Goal: Information Seeking & Learning: Learn about a topic

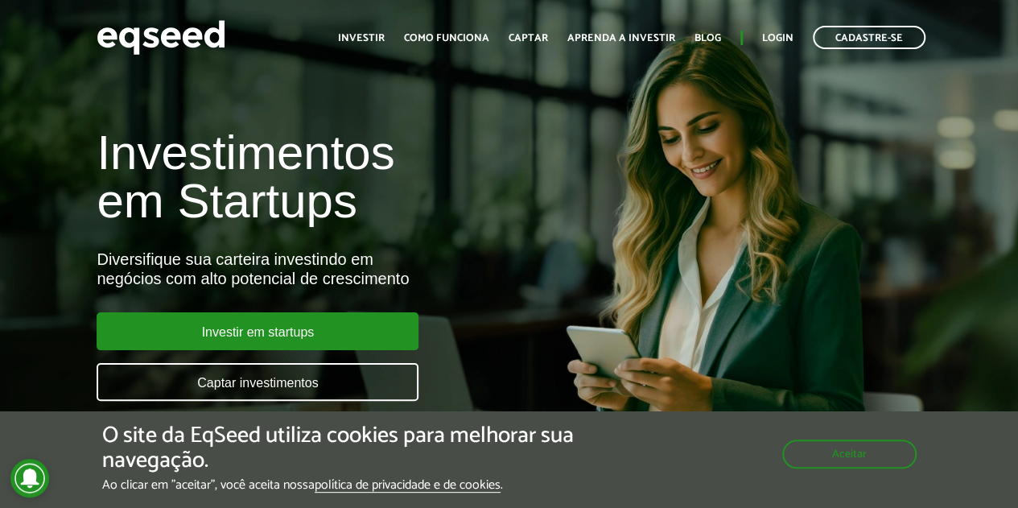
click at [891, 469] on div "O site da EqSeed utiliza cookies para melhorar sua navegação. Ao clicar em "ace…" at bounding box center [509, 457] width 815 height 69
click at [886, 456] on button "Aceitar" at bounding box center [851, 453] width 131 height 26
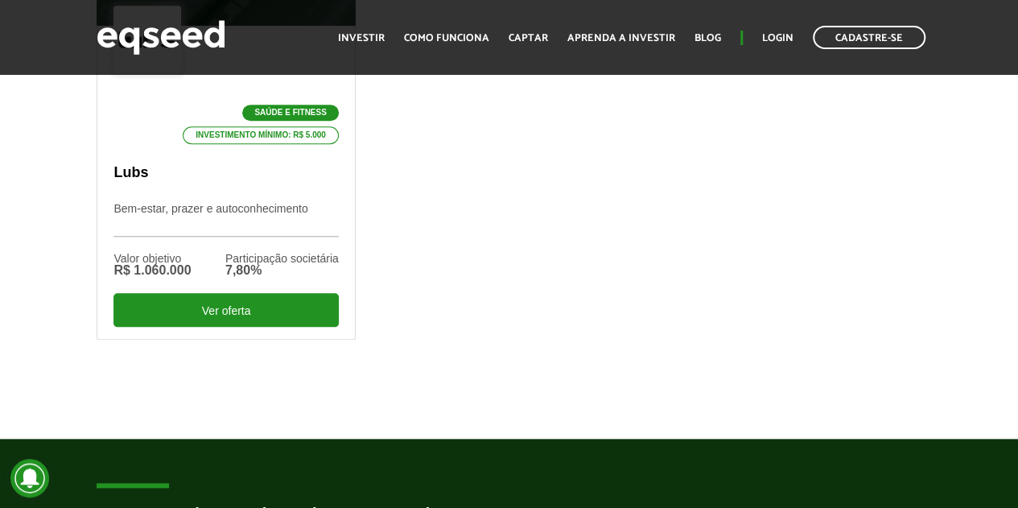
scroll to position [725, 0]
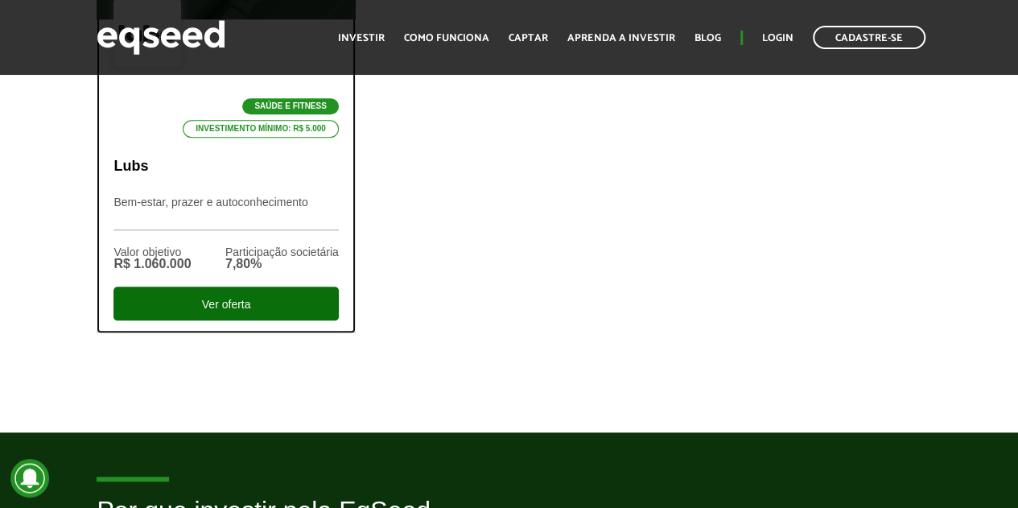
click at [262, 297] on div "Ver oferta" at bounding box center [226, 304] width 225 height 34
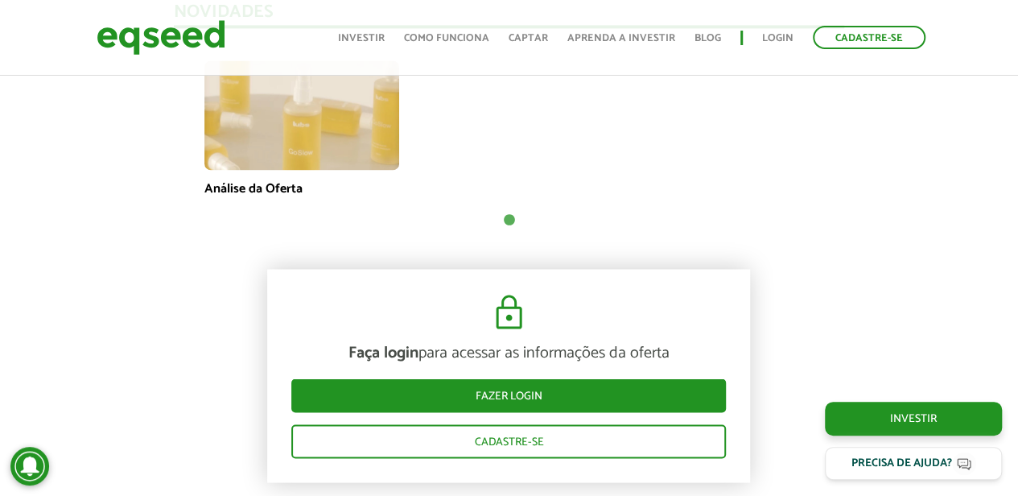
scroll to position [1208, 0]
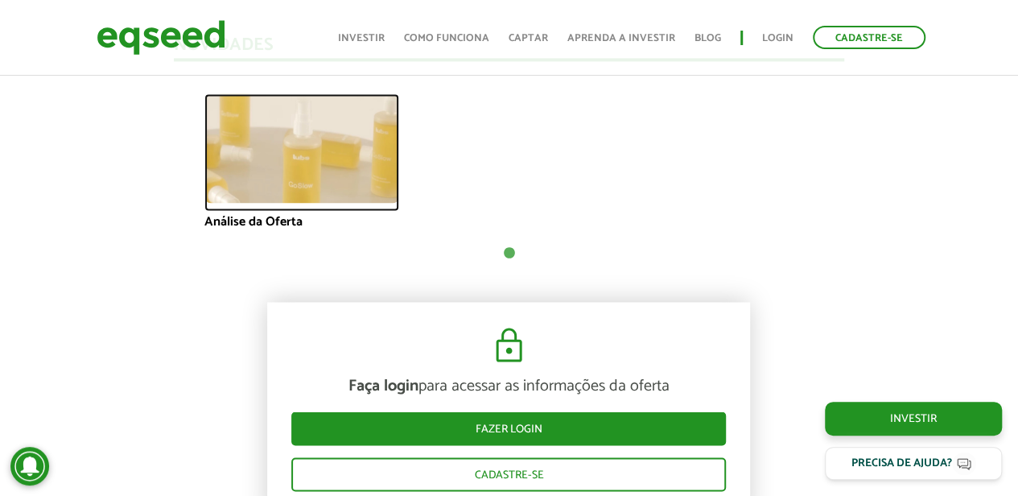
click at [319, 188] on img at bounding box center [301, 147] width 195 height 109
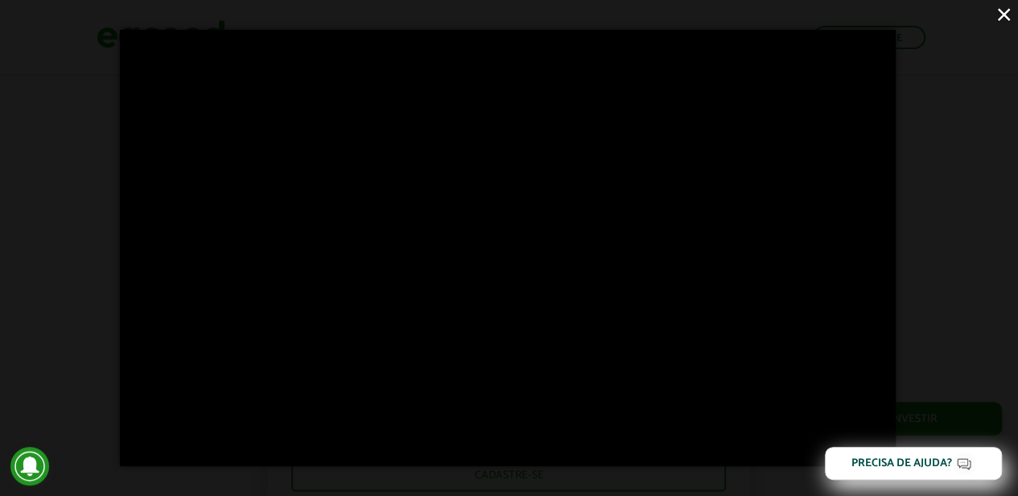
click at [1003, 14] on button "×" at bounding box center [1004, 14] width 28 height 28
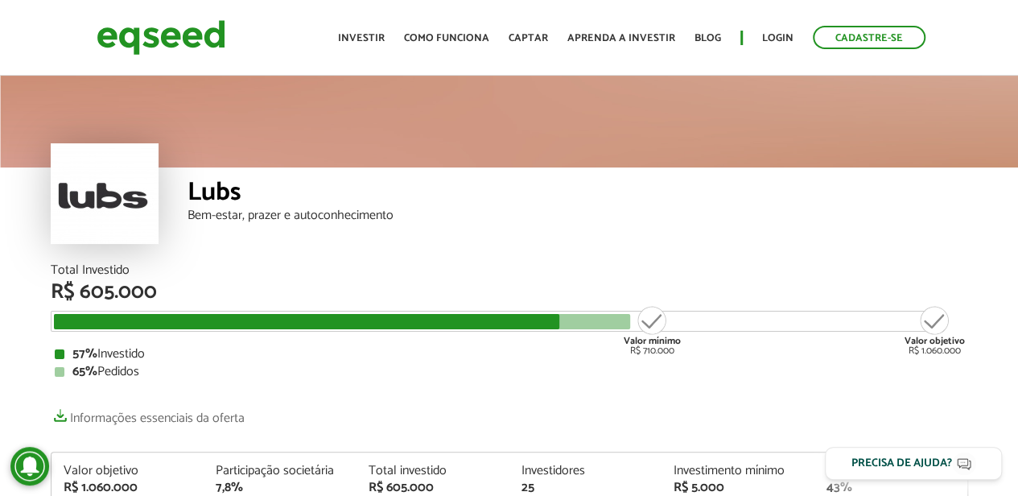
scroll to position [0, 0]
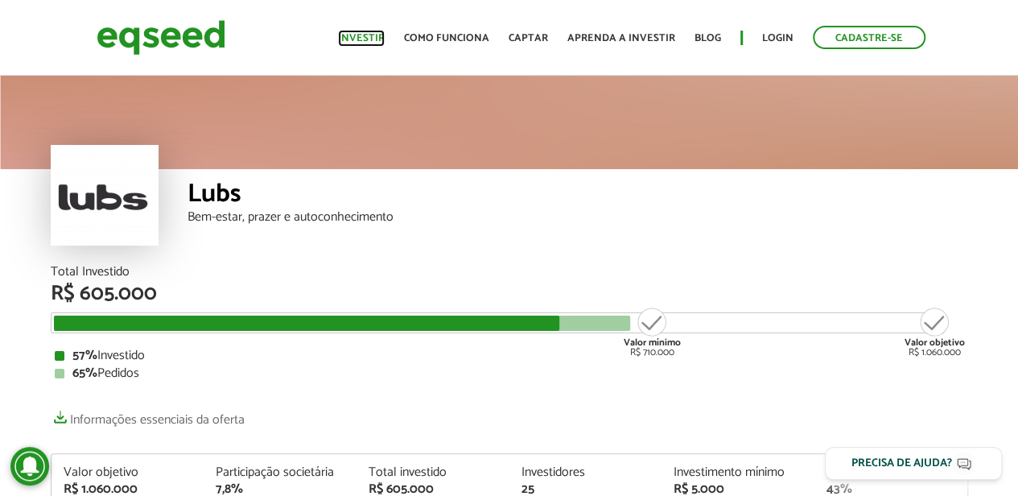
click at [385, 39] on link "Investir" at bounding box center [361, 38] width 47 height 10
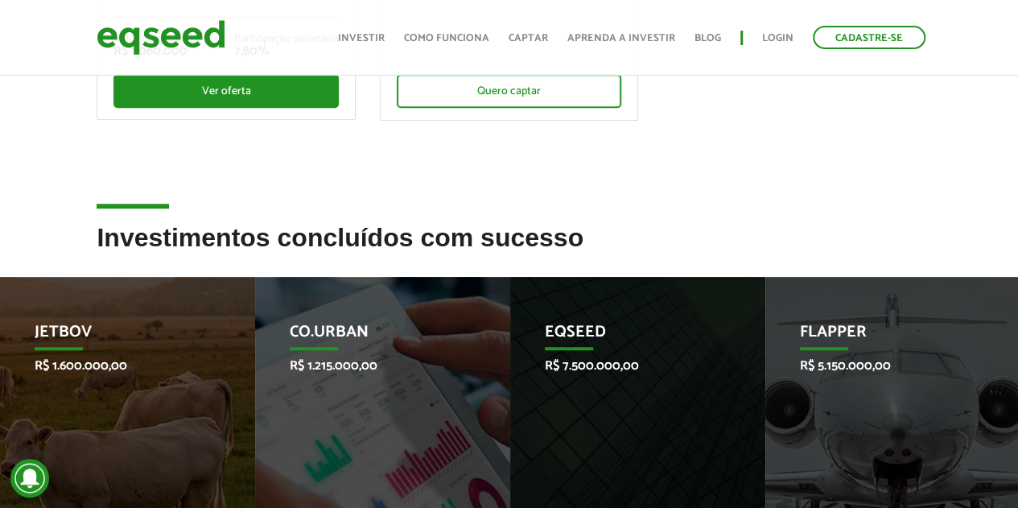
scroll to position [644, 0]
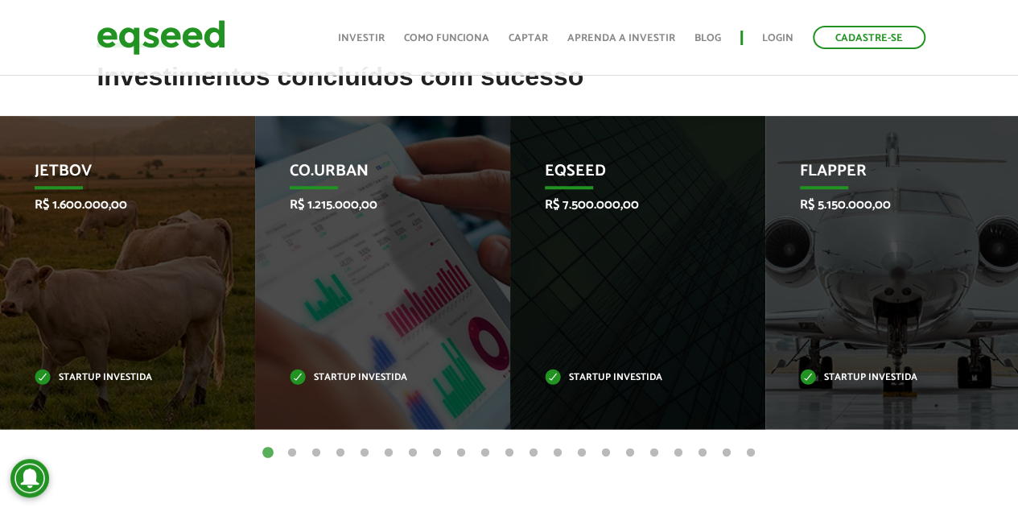
click at [293, 448] on button "2" at bounding box center [292, 453] width 16 height 16
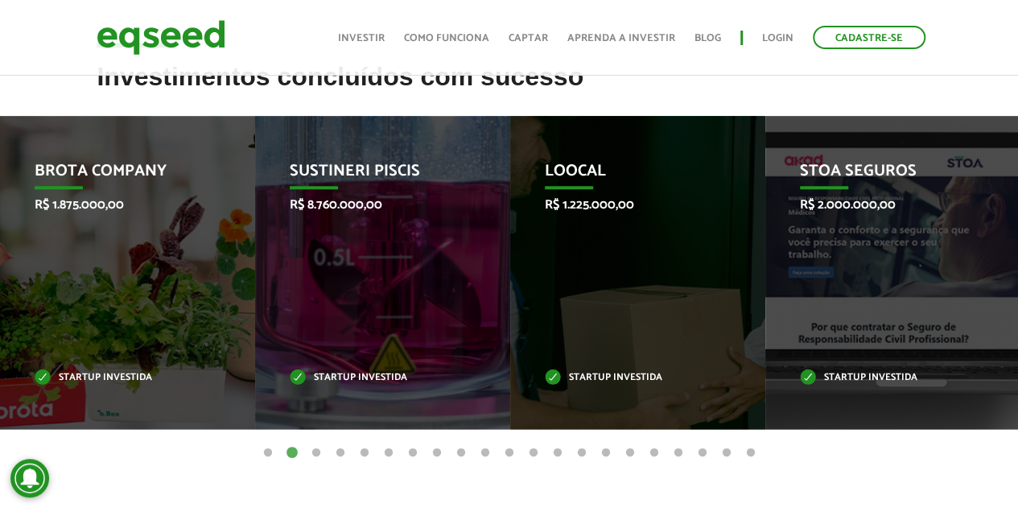
click at [314, 449] on button "3" at bounding box center [316, 453] width 16 height 16
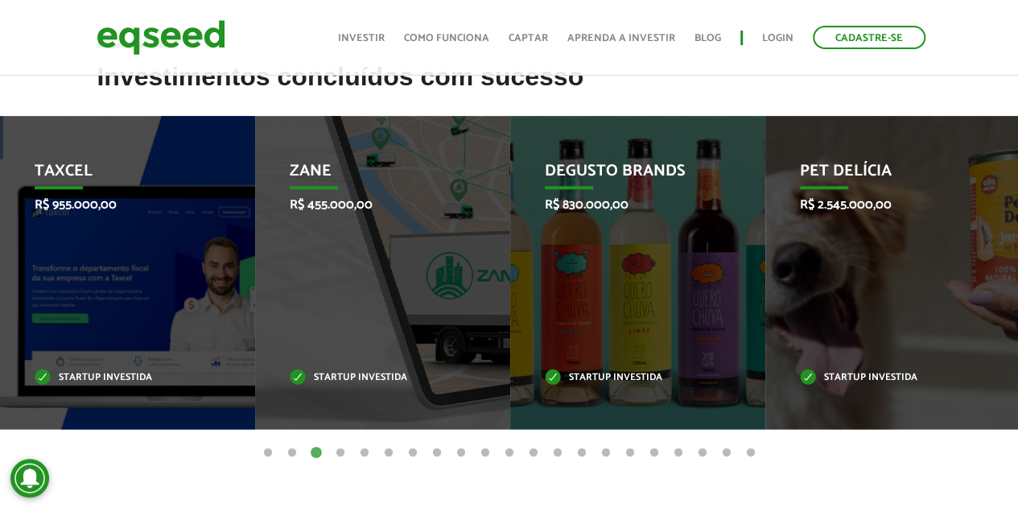
click at [342, 452] on button "4" at bounding box center [340, 453] width 16 height 16
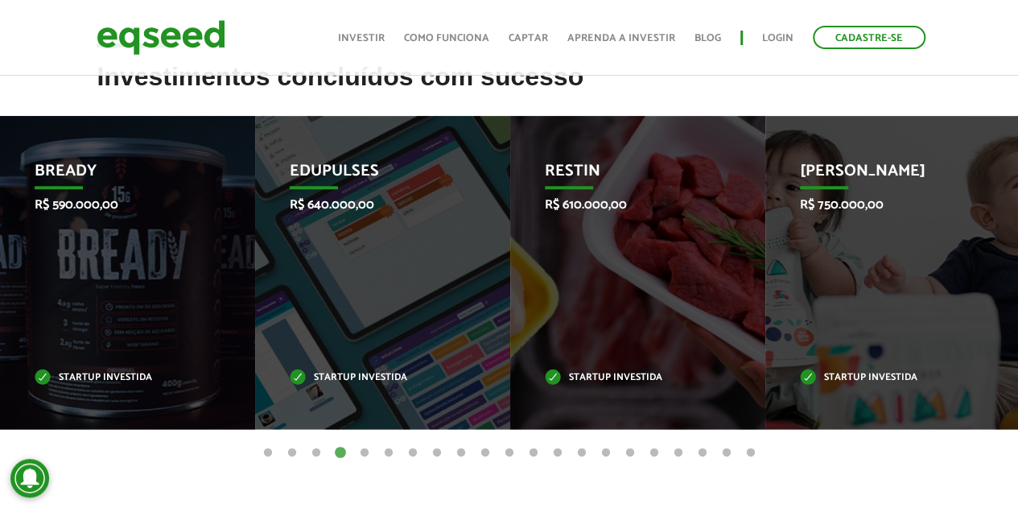
click at [363, 450] on button "5" at bounding box center [365, 453] width 16 height 16
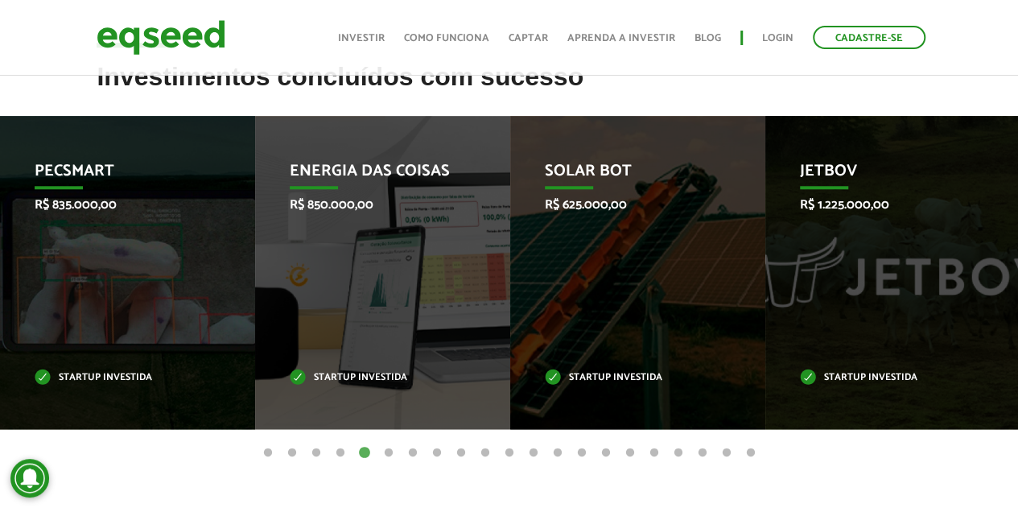
click at [388, 452] on button "6" at bounding box center [389, 453] width 16 height 16
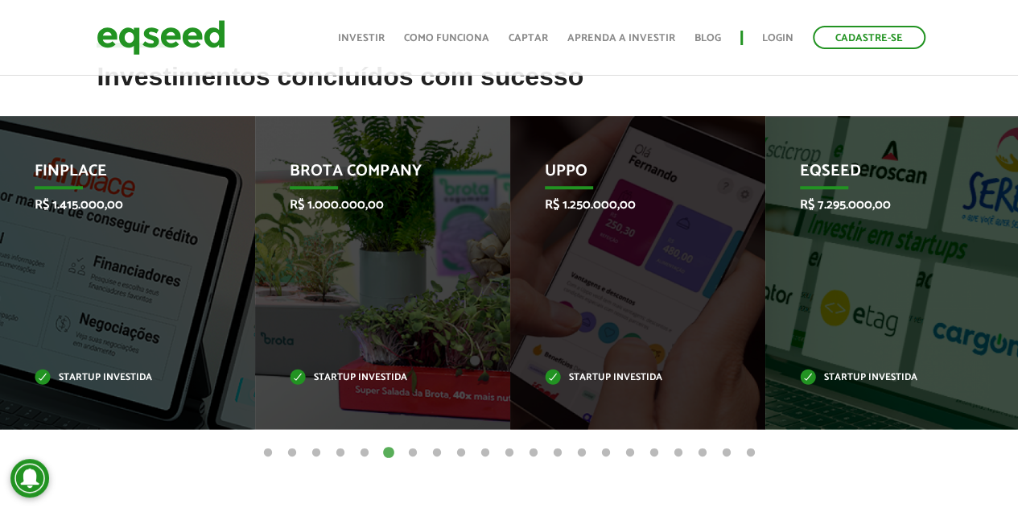
click at [411, 450] on button "7" at bounding box center [413, 453] width 16 height 16
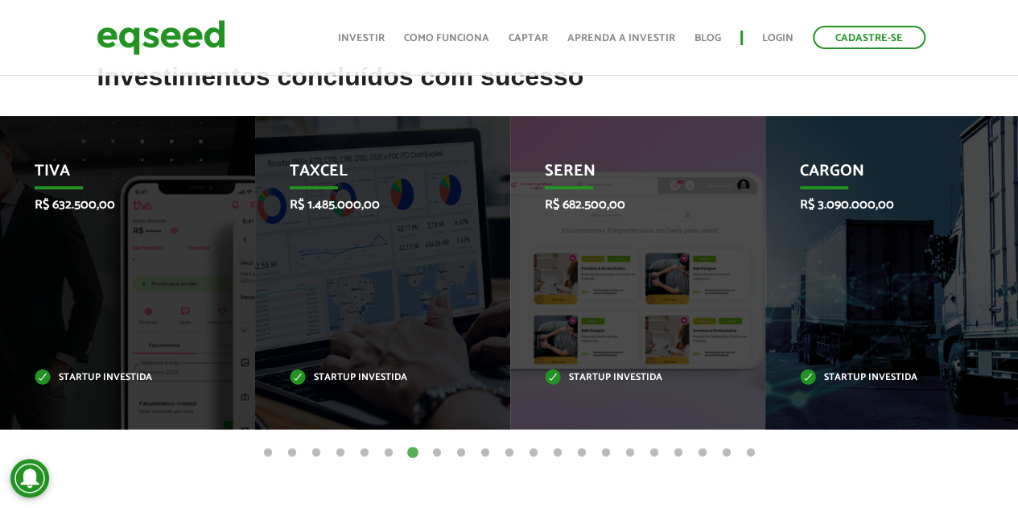
click at [438, 450] on button "8" at bounding box center [437, 453] width 16 height 16
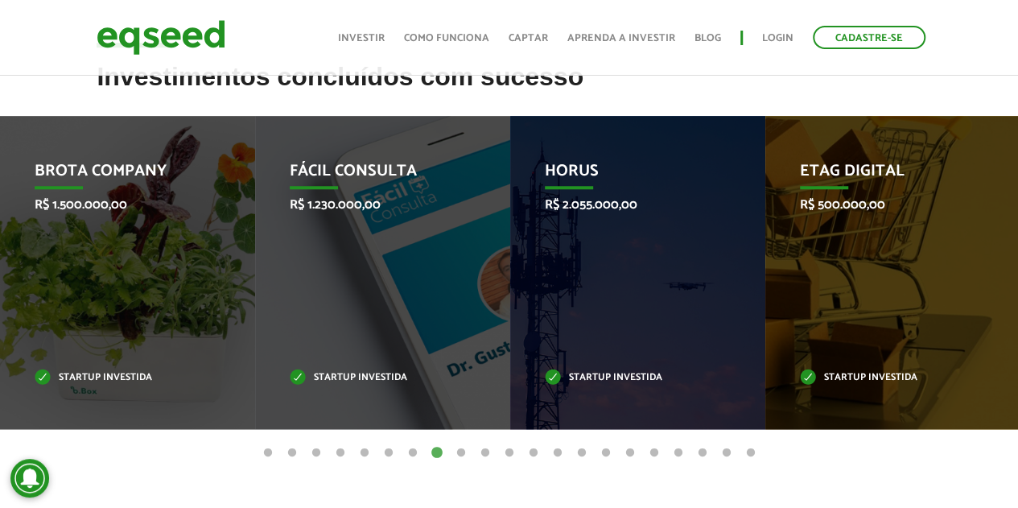
click at [461, 452] on button "9" at bounding box center [461, 453] width 16 height 16
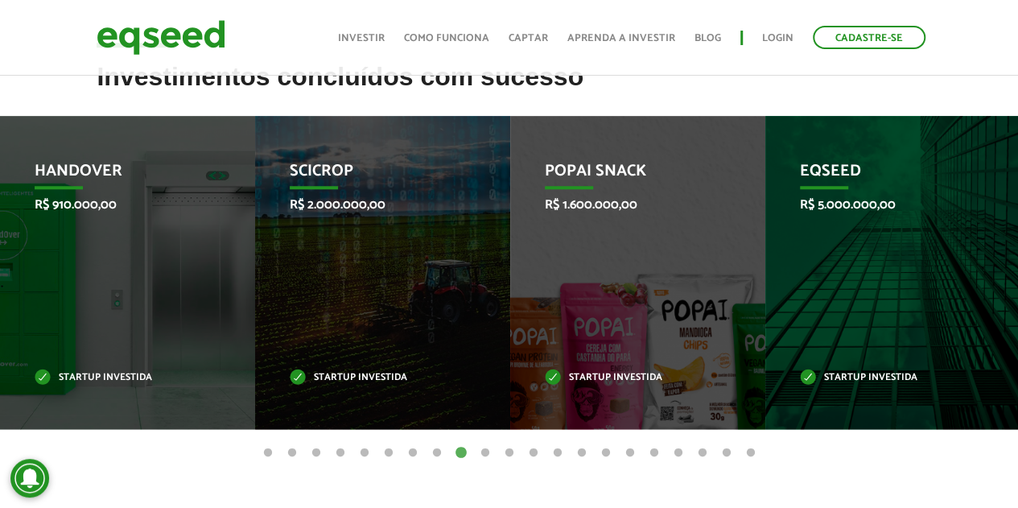
click at [488, 450] on button "10" at bounding box center [485, 453] width 16 height 16
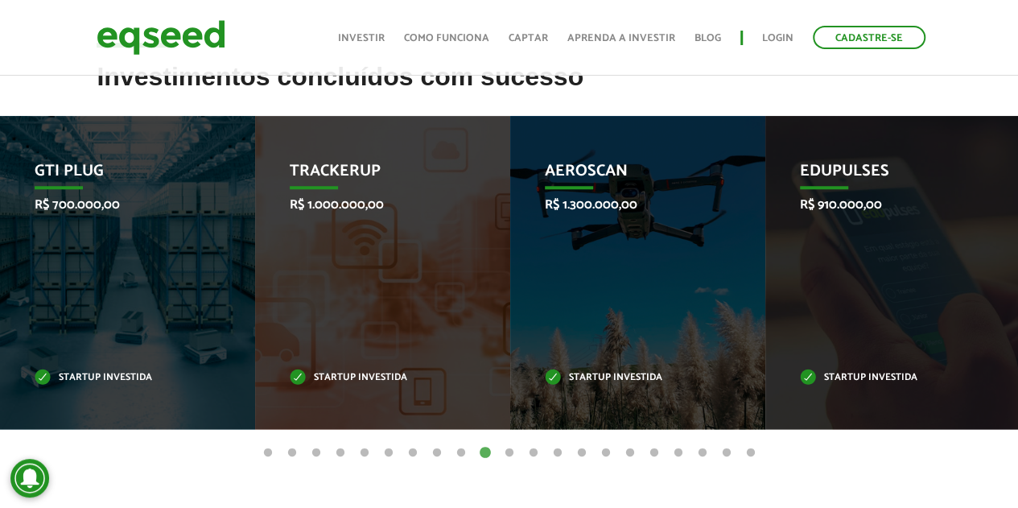
click at [513, 450] on button "11" at bounding box center [510, 453] width 16 height 16
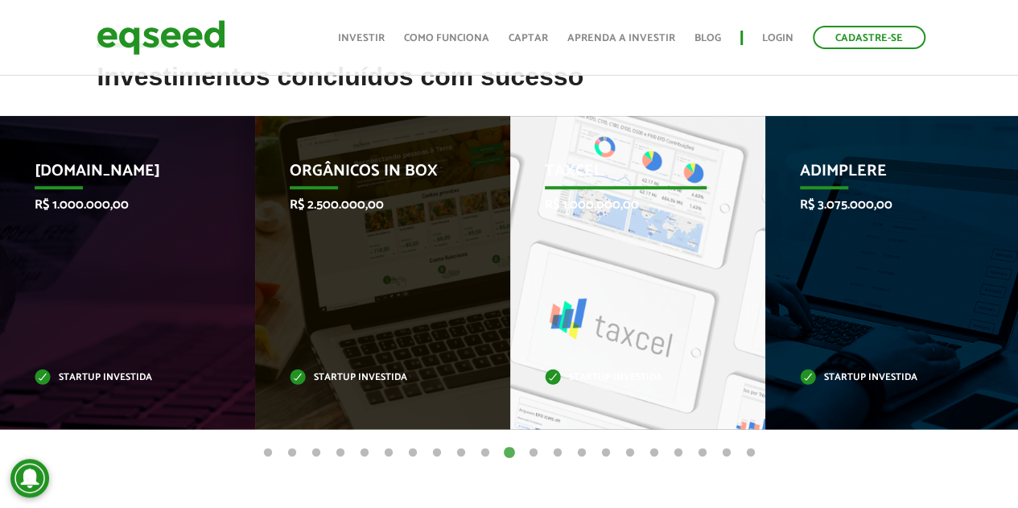
click at [635, 229] on div "Taxcel R$ 1.000.000,00 Startup investida" at bounding box center [625, 272] width 231 height 313
drag, startPoint x: 580, startPoint y: 255, endPoint x: 591, endPoint y: 213, distance: 43.1
click at [580, 254] on div "Taxcel R$ 1.000.000,00 Startup investida" at bounding box center [625, 272] width 231 height 313
click at [585, 173] on p "Taxcel" at bounding box center [626, 175] width 162 height 27
click at [586, 174] on p "Taxcel" at bounding box center [626, 175] width 162 height 27
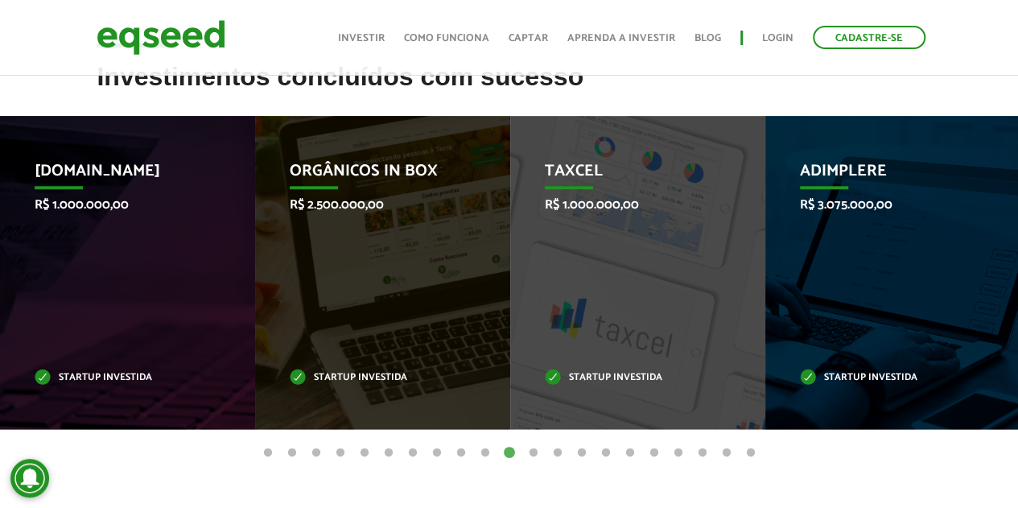
click at [533, 454] on button "12" at bounding box center [534, 453] width 16 height 16
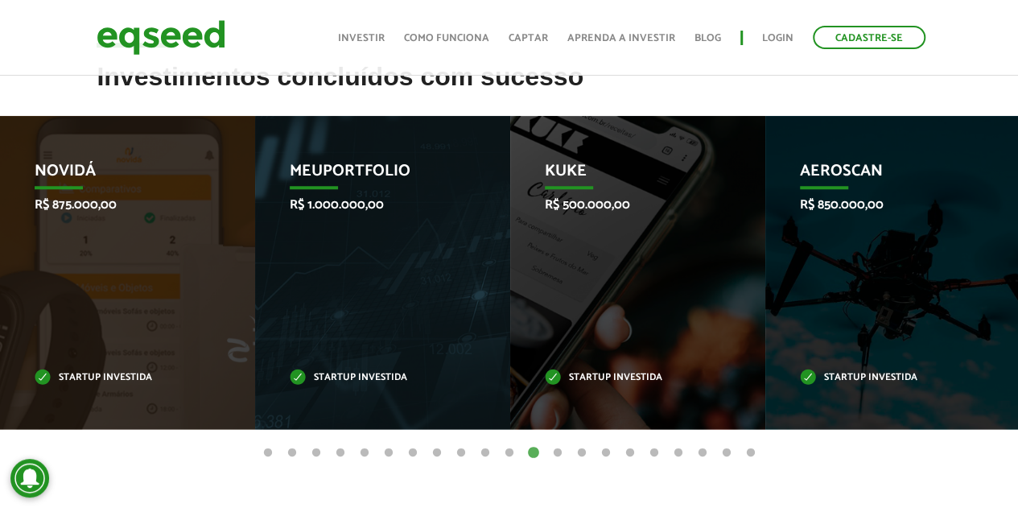
click at [557, 450] on button "13" at bounding box center [558, 453] width 16 height 16
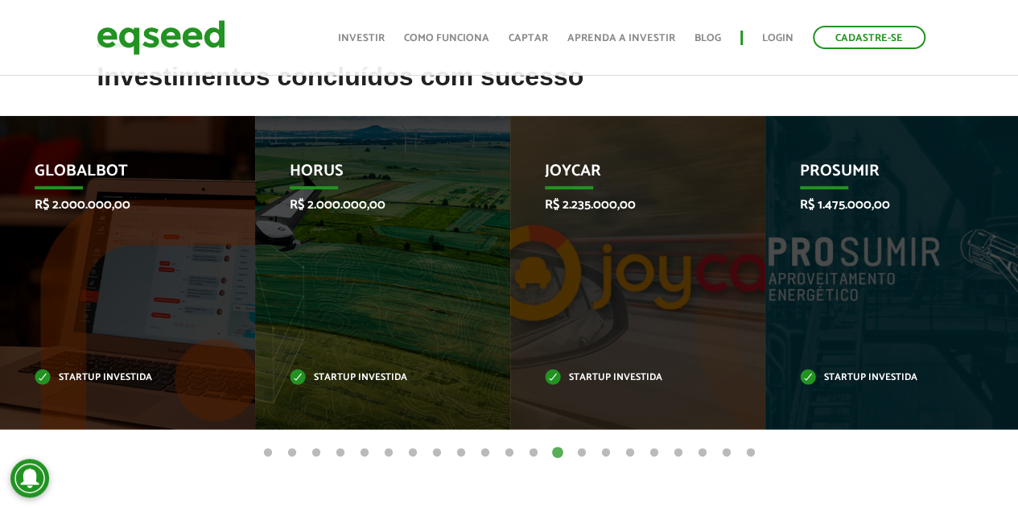
click at [584, 452] on button "14" at bounding box center [582, 453] width 16 height 16
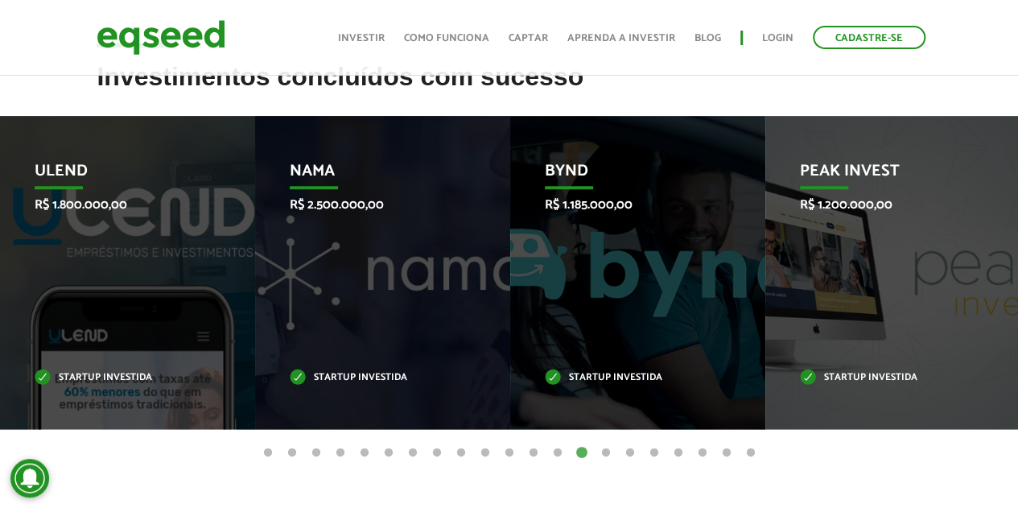
click at [609, 452] on button "15" at bounding box center [606, 453] width 16 height 16
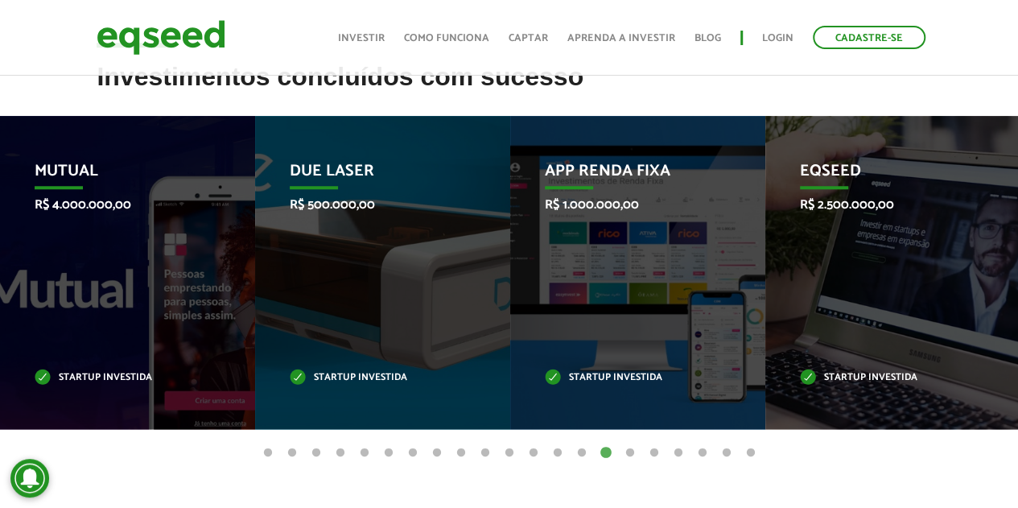
click at [634, 452] on button "16" at bounding box center [630, 453] width 16 height 16
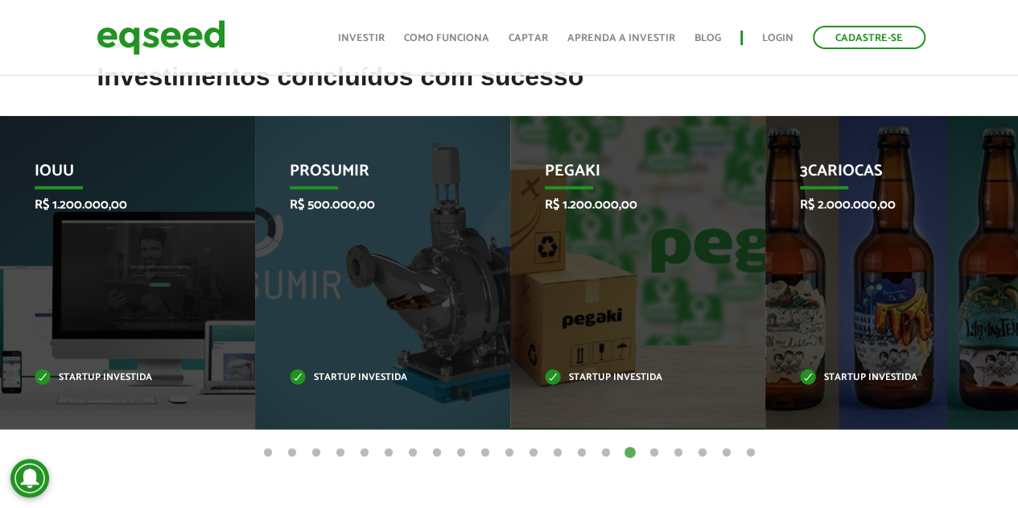
click at [659, 453] on button "17" at bounding box center [654, 453] width 16 height 16
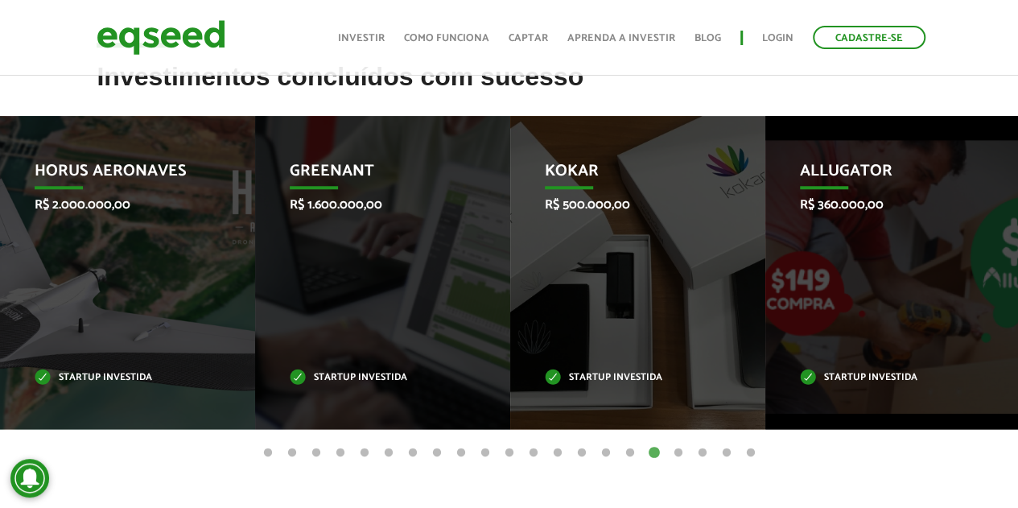
click at [682, 452] on button "18" at bounding box center [679, 453] width 16 height 16
